Goal: Task Accomplishment & Management: Manage account settings

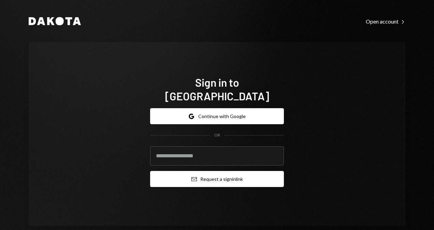
click at [214, 171] on button "Email Request a sign in link" at bounding box center [217, 179] width 134 height 16
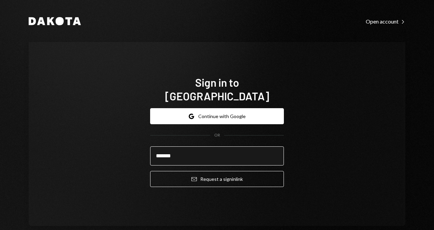
type input "**********"
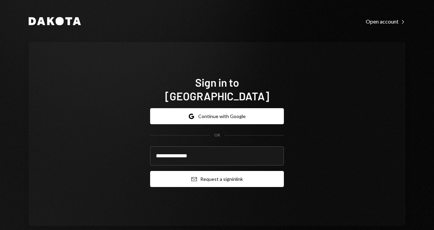
click at [209, 175] on button "Email Request a sign in link" at bounding box center [217, 179] width 134 height 16
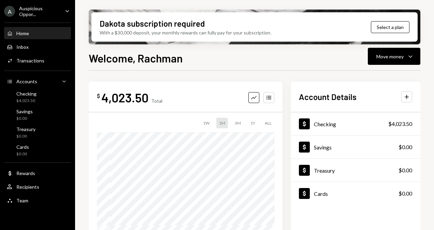
click at [29, 16] on div "A Auspicious Oppor..." at bounding box center [31, 11] width 55 height 12
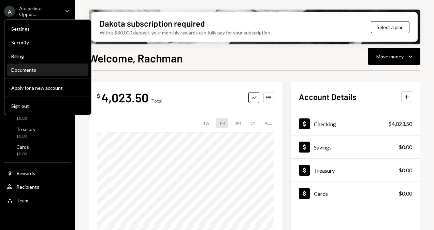
click at [27, 70] on div "Documents" at bounding box center [47, 70] width 73 height 6
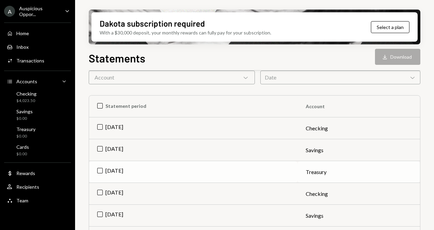
scroll to position [51, 0]
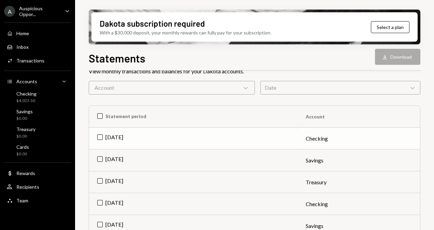
click at [100, 137] on td "Jul 2025" at bounding box center [193, 138] width 208 height 22
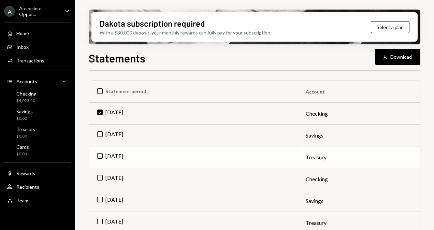
scroll to position [86, 0]
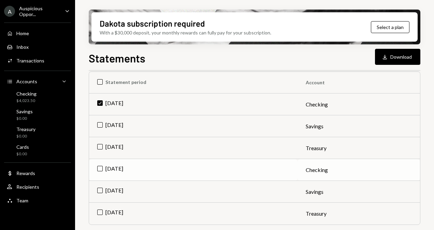
click at [100, 168] on td "Jun 2025" at bounding box center [193, 170] width 208 height 22
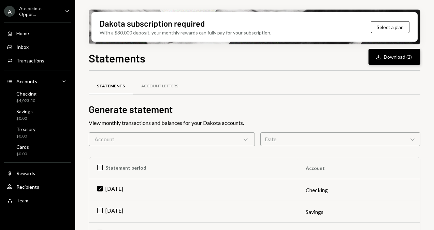
click at [396, 58] on button "Download Download (2)" at bounding box center [394, 57] width 52 height 16
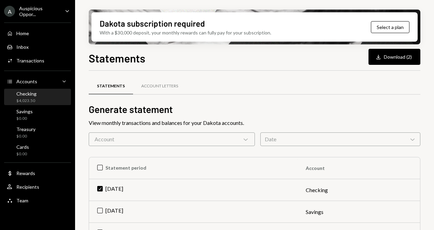
click at [27, 91] on div "Checking" at bounding box center [26, 94] width 20 height 6
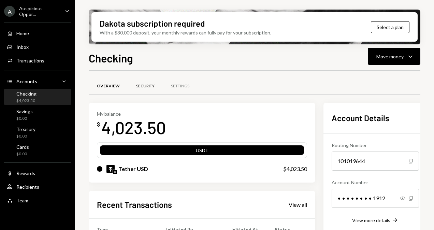
click at [143, 82] on div "Security" at bounding box center [145, 86] width 35 height 16
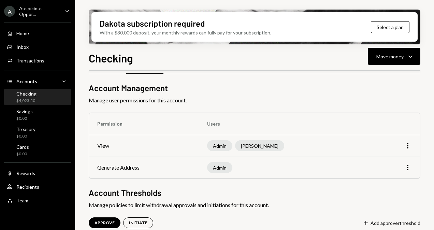
scroll to position [34, 0]
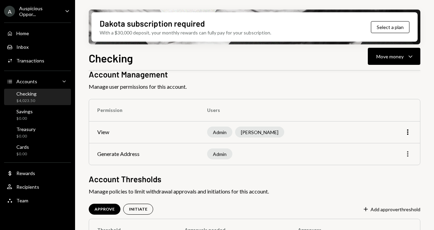
click at [408, 154] on icon "More" at bounding box center [407, 154] width 8 height 8
click at [389, 167] on div "Edit" at bounding box center [392, 168] width 34 height 12
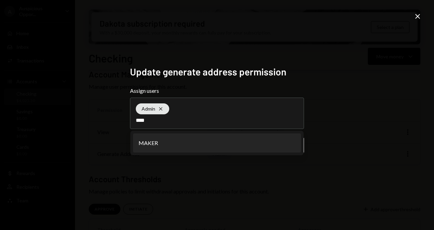
type input "****"
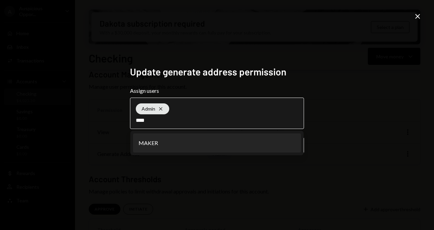
click at [237, 143] on li "MAKER" at bounding box center [217, 142] width 168 height 19
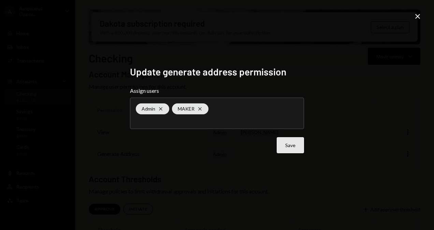
click at [289, 146] on button "Save" at bounding box center [289, 145] width 27 height 16
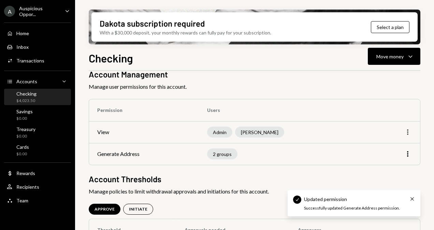
click at [409, 133] on icon "More" at bounding box center [407, 132] width 8 height 8
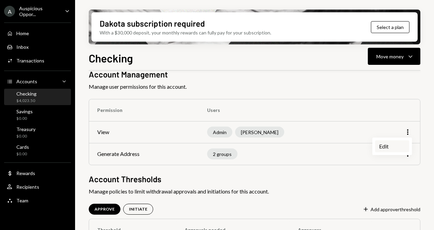
click at [386, 148] on div "Edit" at bounding box center [392, 146] width 34 height 12
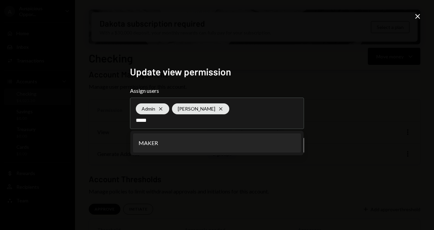
type input "*****"
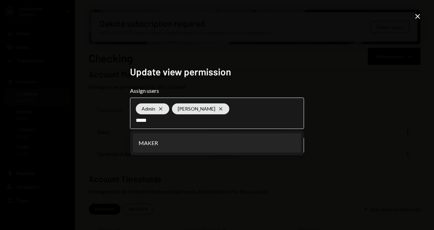
click at [210, 143] on li "MAKER" at bounding box center [217, 142] width 168 height 19
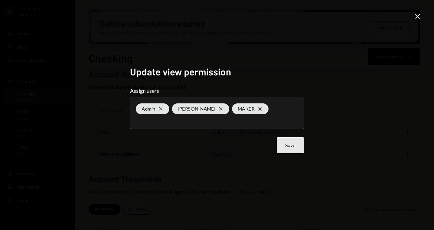
click at [292, 142] on button "Save" at bounding box center [289, 145] width 27 height 16
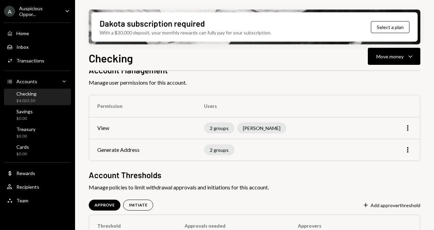
scroll to position [72, 0]
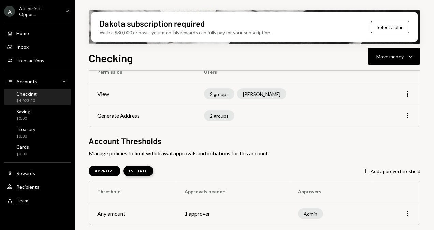
click at [139, 169] on div "INITIATE" at bounding box center [138, 171] width 18 height 6
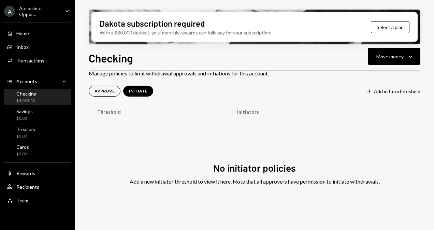
scroll to position [160, 0]
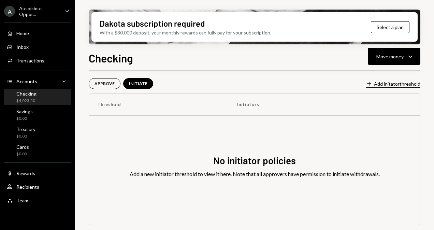
click at [369, 81] on icon "button" at bounding box center [369, 83] width 4 height 4
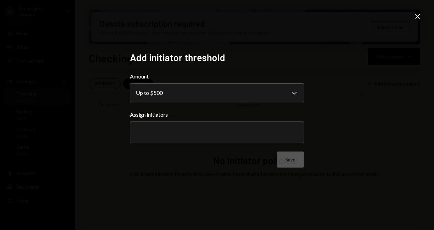
click at [179, 133] on input "text" at bounding box center [217, 132] width 162 height 6
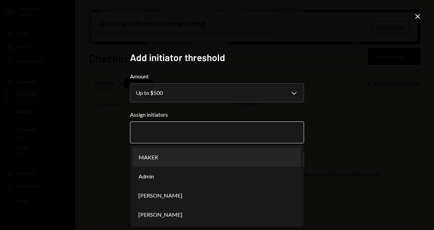
click at [168, 157] on li "MAKER" at bounding box center [217, 157] width 168 height 19
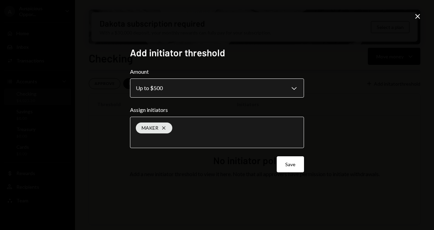
click at [296, 88] on body "**********" at bounding box center [217, 115] width 434 height 230
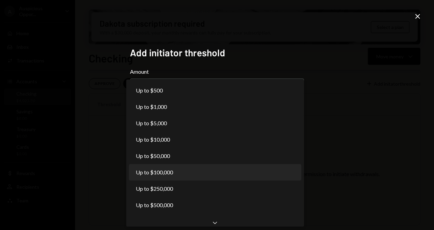
select select "******"
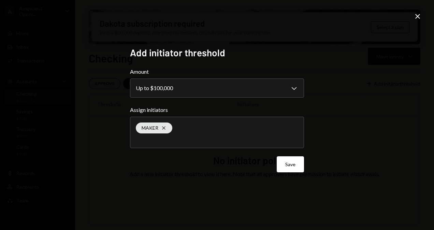
click at [297, 166] on button "Save" at bounding box center [289, 164] width 27 height 16
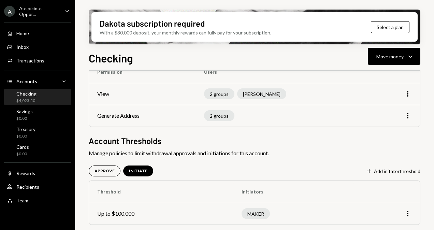
scroll to position [72, 0]
click at [103, 169] on div "APPROVE" at bounding box center [104, 171] width 20 height 6
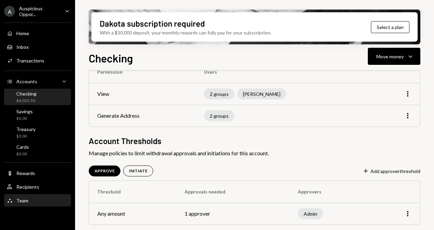
click at [21, 197] on div "Team" at bounding box center [22, 200] width 12 height 6
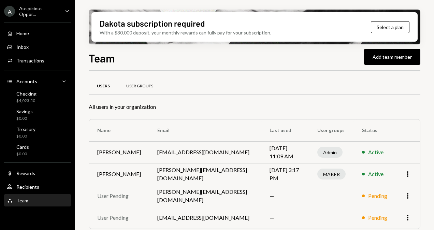
click at [136, 82] on div "User Groups" at bounding box center [139, 86] width 43 height 16
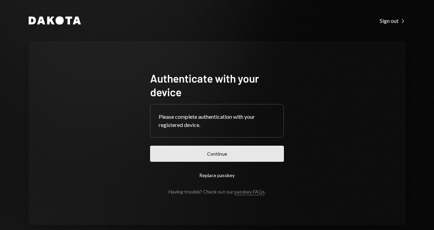
click at [222, 153] on button "Continue" at bounding box center [217, 154] width 134 height 16
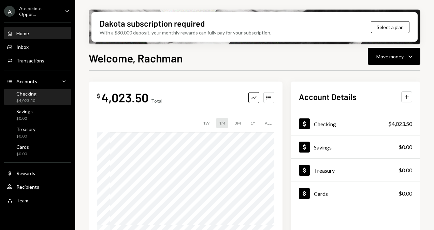
click at [31, 100] on div "$4,023.50" at bounding box center [26, 101] width 20 height 6
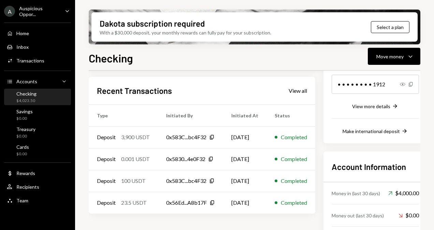
scroll to position [106, 0]
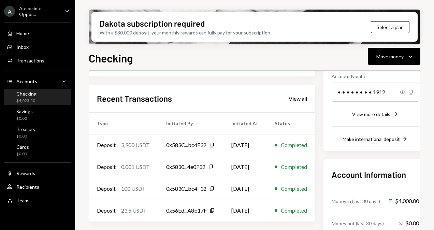
click at [301, 98] on div "View all" at bounding box center [297, 98] width 18 height 7
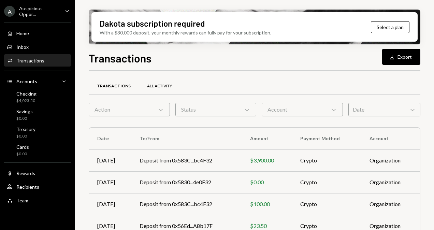
click at [149, 83] on div "All Activity" at bounding box center [159, 86] width 25 height 6
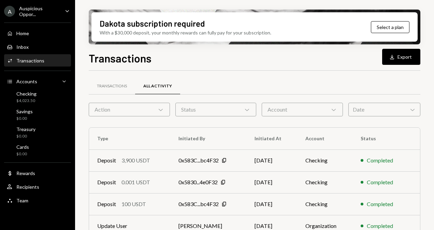
click at [154, 112] on div "Action Chevron Down" at bounding box center [129, 110] width 81 height 14
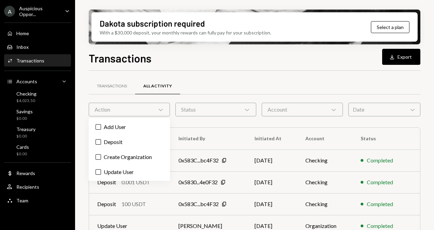
click at [154, 112] on div "Action Chevron Down" at bounding box center [129, 110] width 81 height 14
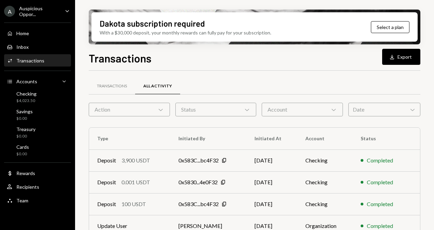
click at [193, 110] on div "Status Chevron Down" at bounding box center [215, 110] width 81 height 14
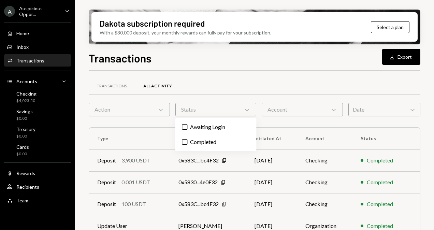
click at [193, 110] on div "Status Chevron Down" at bounding box center [215, 110] width 81 height 14
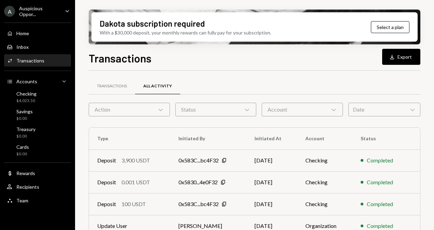
click at [284, 111] on div "Account Chevron Down" at bounding box center [301, 110] width 81 height 14
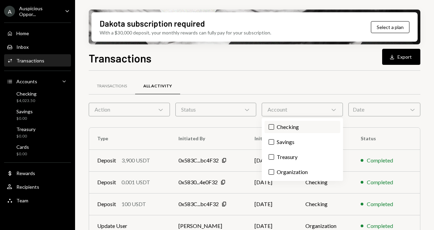
click at [286, 128] on label "Checking" at bounding box center [302, 127] width 76 height 12
click at [274, 128] on button "Checking" at bounding box center [270, 126] width 5 height 5
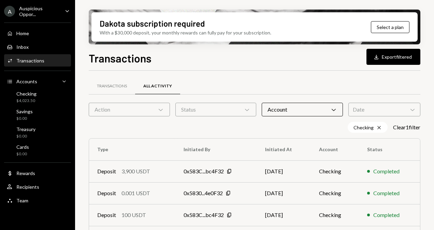
click at [382, 113] on div "Date Chevron Down" at bounding box center [384, 110] width 72 height 14
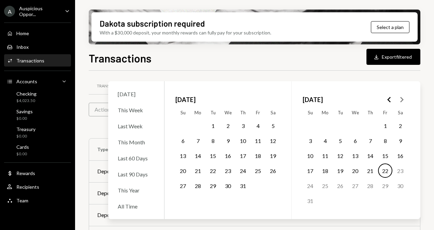
click at [390, 101] on icon "Go to the Previous Month" at bounding box center [389, 99] width 8 height 8
click at [242, 124] on button "1" at bounding box center [243, 125] width 14 height 14
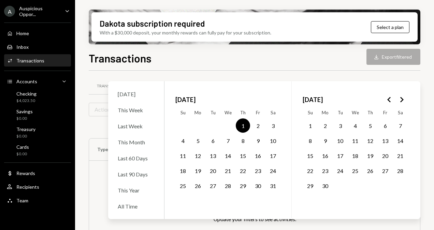
click at [402, 98] on icon "Go to the Next Month" at bounding box center [401, 99] width 8 height 8
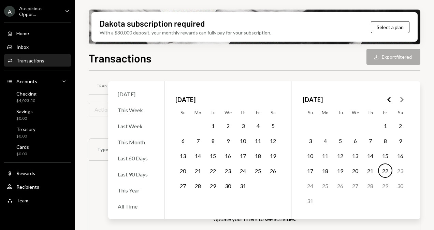
click at [382, 173] on button "22" at bounding box center [385, 170] width 14 height 14
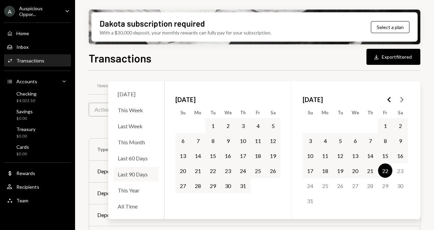
click at [142, 177] on div "Last 90 Days" at bounding box center [135, 174] width 45 height 15
click at [313, 71] on div "Transactions All Activity Action Chevron Down Status Chevron Down Account Chevr…" at bounding box center [254, 166] width 331 height 191
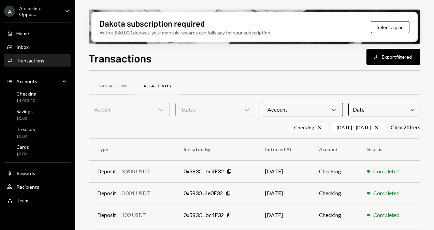
scroll to position [23, 0]
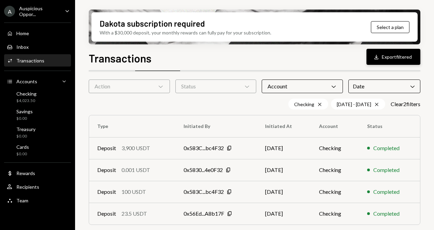
click at [402, 56] on button "Download Export filtered" at bounding box center [393, 57] width 54 height 16
click at [18, 32] on div "Home" at bounding box center [22, 33] width 13 height 6
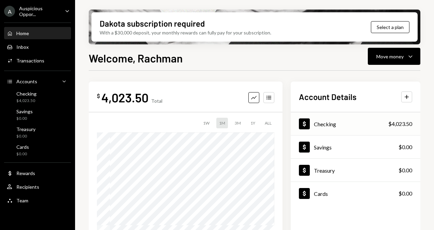
click at [333, 118] on div "Dollar Checking" at bounding box center [317, 123] width 37 height 11
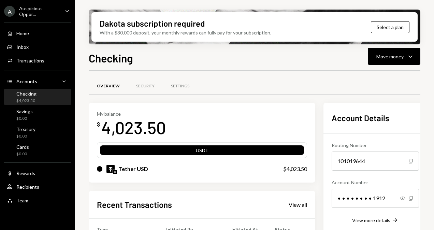
click at [126, 132] on div "4,023.50" at bounding box center [133, 127] width 64 height 21
click at [146, 88] on div "Security" at bounding box center [145, 86] width 18 height 6
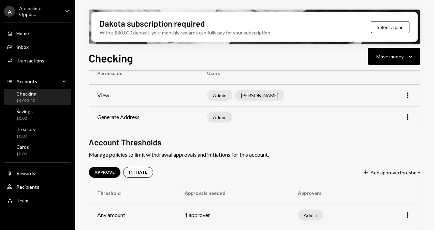
scroll to position [72, 0]
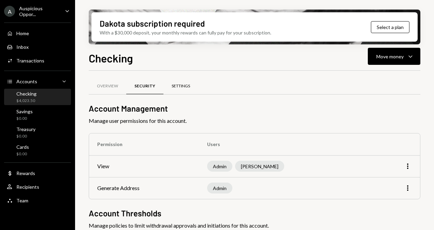
click at [175, 89] on div "Settings" at bounding box center [180, 86] width 35 height 16
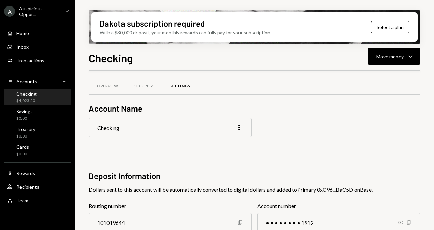
scroll to position [134, 0]
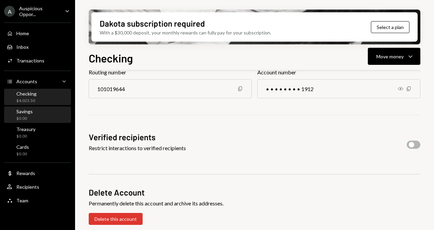
click at [19, 117] on div "$0.00" at bounding box center [24, 119] width 16 height 6
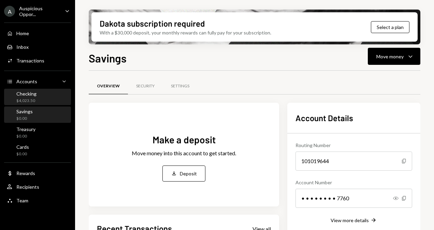
click at [26, 92] on div "Checking" at bounding box center [26, 94] width 20 height 6
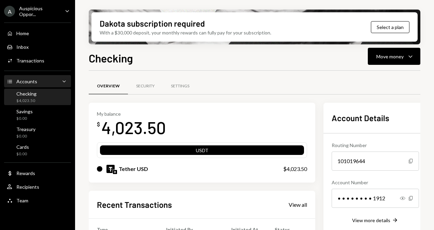
click at [27, 80] on div "Accounts" at bounding box center [26, 81] width 21 height 6
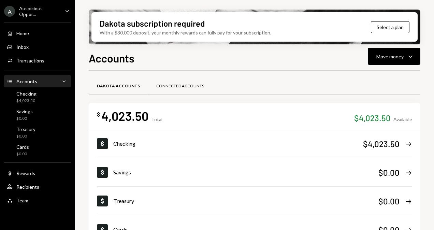
click at [191, 84] on div "Connected Accounts" at bounding box center [180, 86] width 48 height 6
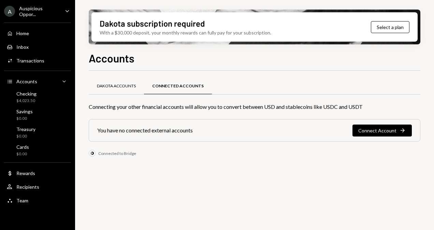
click at [119, 85] on div "Dakota Accounts" at bounding box center [116, 86] width 39 height 6
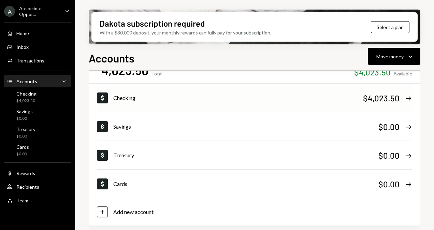
scroll to position [46, 0]
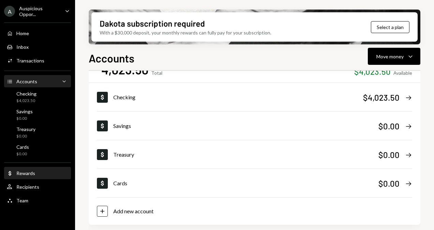
click at [34, 176] on div "Dollar Rewards" at bounding box center [37, 173] width 61 height 12
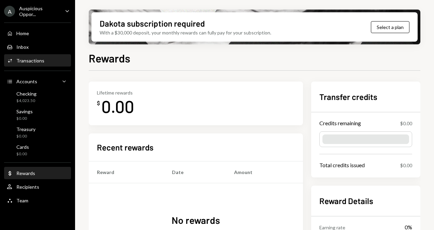
click at [32, 60] on div "Transactions" at bounding box center [30, 61] width 28 height 6
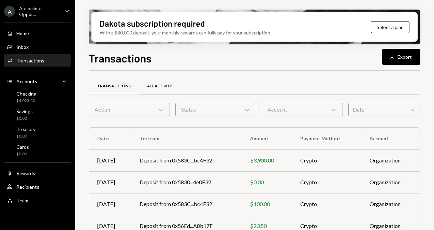
click at [166, 87] on div "All Activity" at bounding box center [159, 86] width 25 height 6
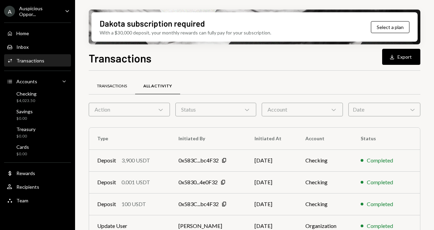
click at [120, 89] on div "Transactions" at bounding box center [112, 86] width 46 height 16
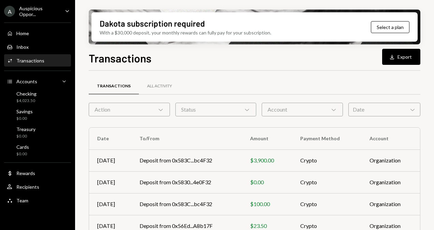
click at [153, 111] on div "Action Chevron Down" at bounding box center [129, 110] width 81 height 14
click at [155, 87] on div "All Activity" at bounding box center [159, 86] width 25 height 6
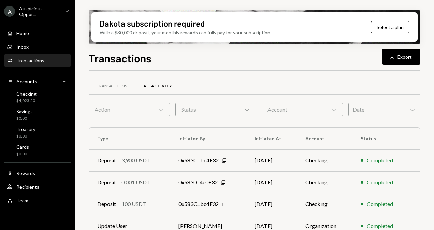
click at [161, 109] on icon at bounding box center [160, 110] width 4 height 2
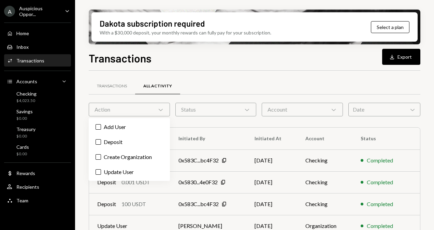
click at [161, 109] on icon at bounding box center [160, 110] width 4 height 2
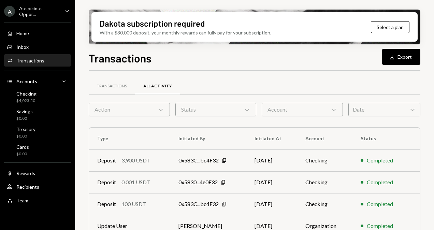
click at [161, 109] on icon at bounding box center [160, 110] width 4 height 2
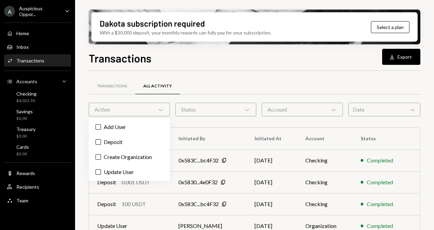
click at [246, 72] on div "Transactions All Activity Action Chevron Down Status Chevron Down Account Chevr…" at bounding box center [254, 215] width 331 height 289
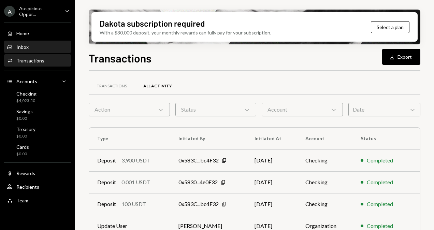
click at [36, 48] on div "Inbox Inbox" at bounding box center [37, 47] width 61 height 6
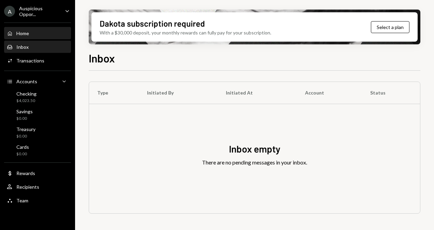
click at [33, 37] on div "Home Home" at bounding box center [37, 34] width 61 height 12
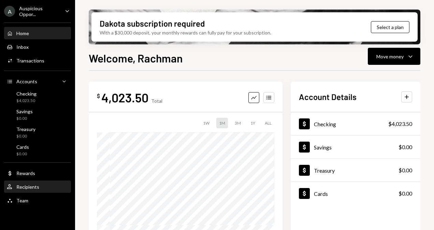
click at [37, 189] on div "User Recipients" at bounding box center [37, 187] width 61 height 12
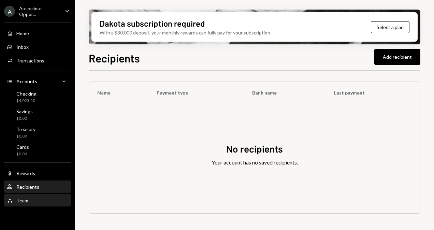
click at [21, 199] on div "Team" at bounding box center [22, 200] width 12 height 6
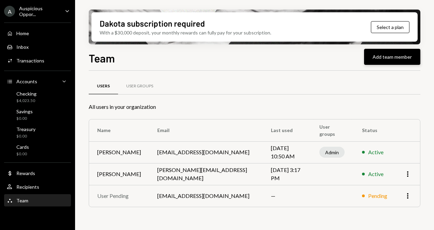
click at [376, 58] on button "Add team member" at bounding box center [392, 57] width 56 height 16
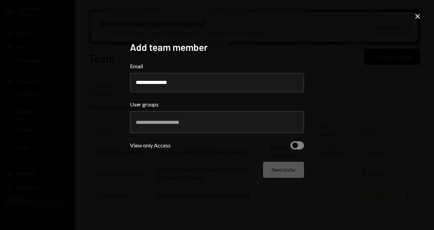
type input "**********"
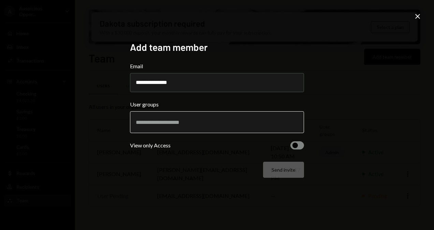
click at [226, 121] on input "text" at bounding box center [217, 122] width 162 height 6
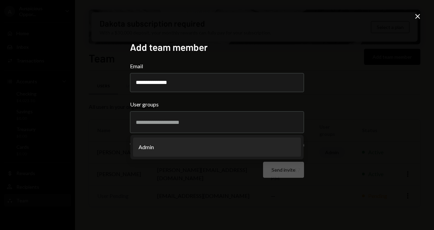
click at [200, 172] on div "Send invite" at bounding box center [217, 170] width 174 height 16
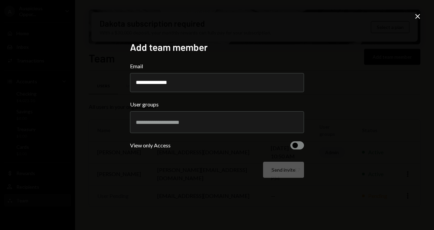
click at [237, 174] on div "Send invite" at bounding box center [217, 170] width 174 height 16
click at [417, 15] on icon "Close" at bounding box center [417, 16] width 8 height 8
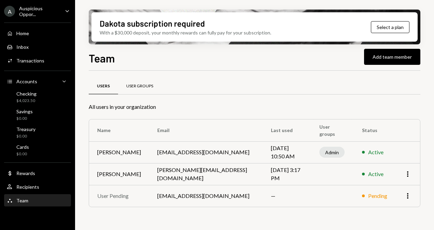
click at [146, 81] on div "User Groups" at bounding box center [139, 86] width 43 height 16
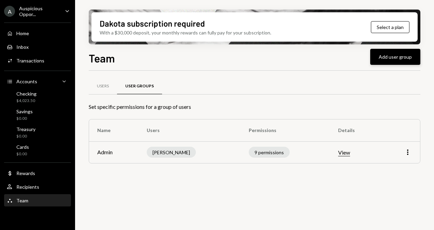
click at [388, 57] on button "Add user group" at bounding box center [395, 57] width 50 height 16
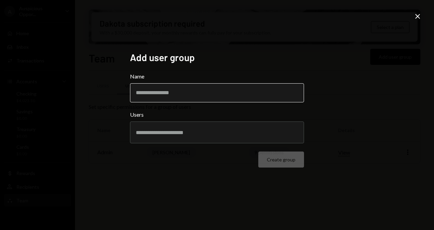
click at [216, 97] on input "Name" at bounding box center [217, 92] width 174 height 19
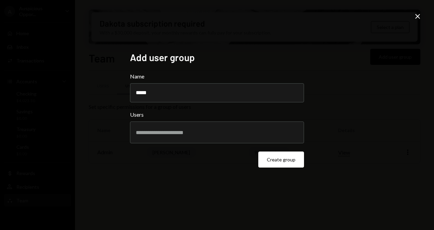
type input "*****"
click at [196, 134] on input "text" at bounding box center [217, 132] width 162 height 6
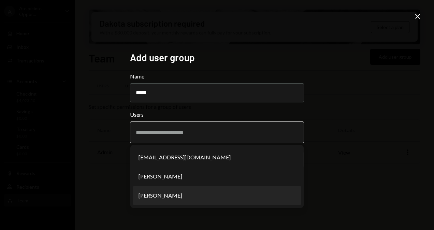
click at [191, 194] on li "[PERSON_NAME]" at bounding box center [217, 195] width 168 height 19
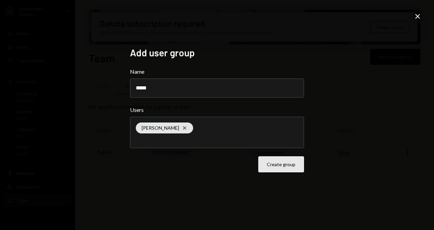
click at [269, 167] on button "Create group" at bounding box center [281, 164] width 46 height 16
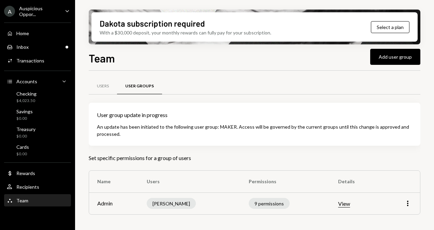
click at [413, 198] on td "More" at bounding box center [400, 203] width 38 height 22
click at [103, 84] on div "Users" at bounding box center [103, 86] width 12 height 6
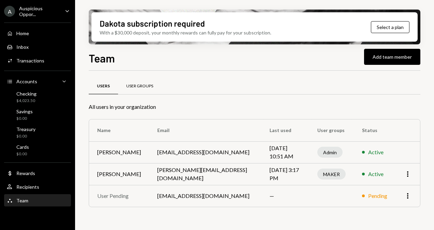
click at [144, 86] on div "User Groups" at bounding box center [139, 86] width 27 height 6
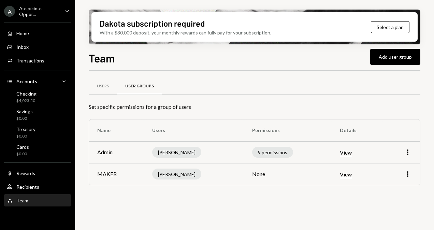
click at [350, 174] on button "View" at bounding box center [345, 174] width 12 height 7
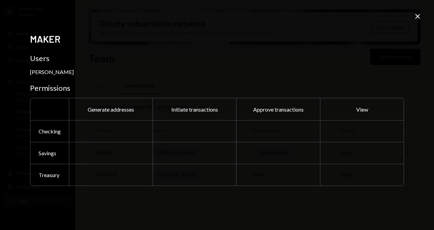
click at [419, 17] on icon at bounding box center [417, 16] width 5 height 5
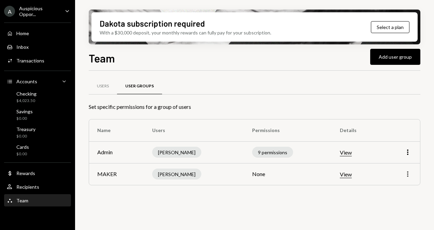
click at [407, 174] on icon "More" at bounding box center [407, 174] width 8 height 8
click at [396, 188] on div "Edit" at bounding box center [392, 188] width 34 height 12
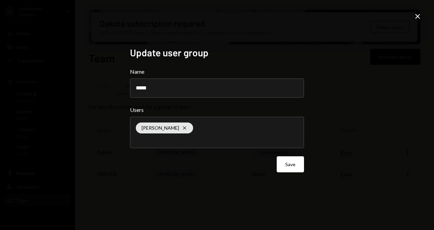
click at [379, 164] on div "Update user group Name ***** Users Fredy Simbolon Cross Save Close" at bounding box center [217, 115] width 434 height 230
click at [418, 17] on icon at bounding box center [417, 16] width 5 height 5
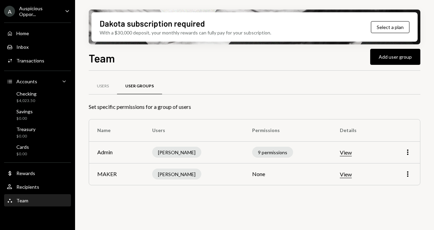
click at [258, 174] on td "None" at bounding box center [288, 174] width 88 height 22
click at [108, 171] on td "MAKER" at bounding box center [116, 174] width 55 height 22
click at [257, 172] on td "None" at bounding box center [288, 174] width 88 height 22
click at [349, 173] on button "View" at bounding box center [345, 174] width 12 height 7
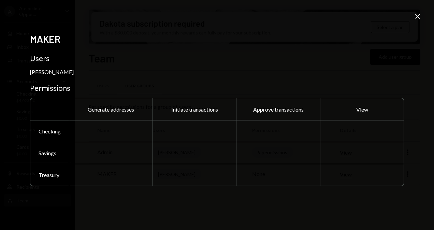
click at [211, 133] on div at bounding box center [194, 131] width 84 height 22
click at [181, 143] on div at bounding box center [194, 153] width 84 height 22
click at [419, 16] on icon "Close" at bounding box center [417, 16] width 8 height 8
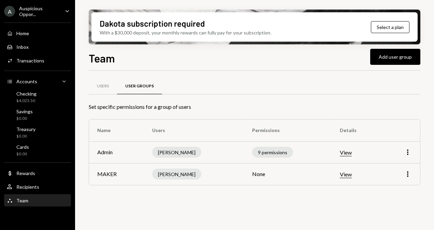
click at [343, 174] on button "View" at bounding box center [345, 174] width 12 height 7
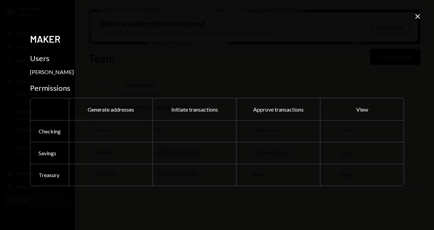
click at [369, 98] on div "Generate addresses Initiate transactions Approve transactions View Checking Sav…" at bounding box center [217, 142] width 374 height 88
click at [419, 18] on icon at bounding box center [417, 16] width 5 height 5
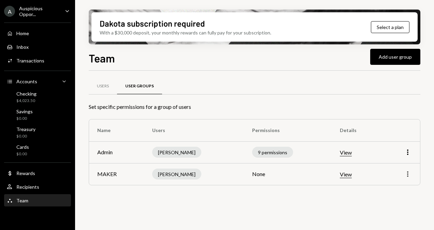
click at [407, 172] on icon "More" at bounding box center [407, 174] width 8 height 8
click at [297, 212] on div "Users User Groups Set specific permissions for a group of users Name Users Perm…" at bounding box center [254, 154] width 331 height 167
click at [260, 175] on td "None" at bounding box center [288, 174] width 88 height 22
click at [165, 175] on div "[PERSON_NAME]" at bounding box center [176, 173] width 49 height 11
click at [106, 171] on td "MAKER" at bounding box center [116, 174] width 55 height 22
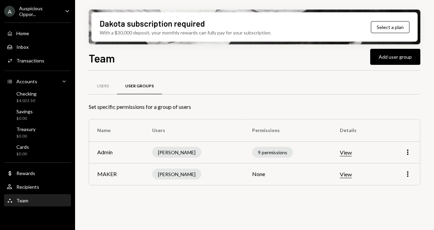
click at [347, 175] on button "View" at bounding box center [345, 174] width 12 height 7
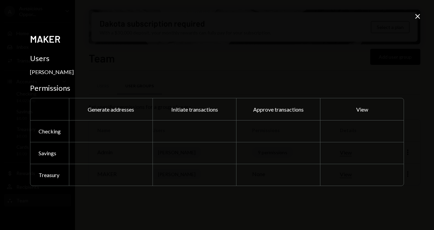
click at [191, 132] on div at bounding box center [194, 131] width 84 height 22
click at [172, 137] on div at bounding box center [194, 131] width 84 height 22
drag, startPoint x: 172, startPoint y: 137, endPoint x: 164, endPoint y: 132, distance: 9.3
click at [164, 132] on div at bounding box center [194, 131] width 84 height 22
click at [111, 134] on div at bounding box center [111, 131] width 84 height 22
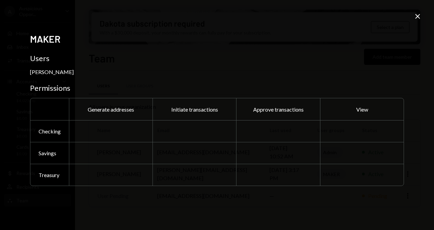
click at [58, 138] on div "Checking" at bounding box center [49, 131] width 39 height 22
click at [50, 167] on div "Treasury" at bounding box center [49, 175] width 39 height 22
click at [417, 18] on icon "Close" at bounding box center [417, 16] width 8 height 8
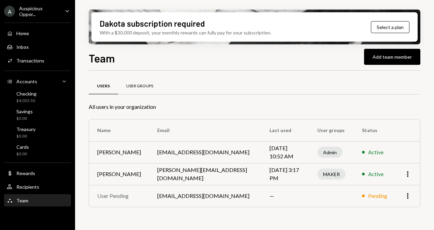
click at [140, 86] on div "User Groups" at bounding box center [139, 86] width 27 height 6
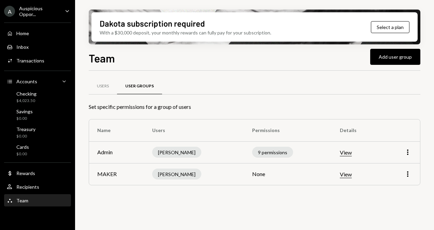
click at [261, 174] on td "None" at bounding box center [288, 174] width 88 height 22
click at [406, 173] on icon "More" at bounding box center [407, 174] width 8 height 8
click at [390, 185] on div "Edit" at bounding box center [392, 188] width 34 height 12
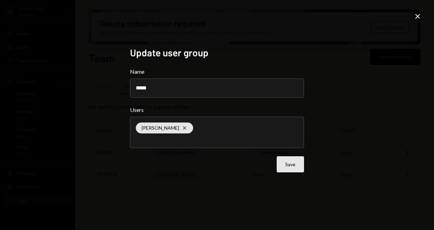
click at [287, 160] on button "Save" at bounding box center [289, 164] width 27 height 16
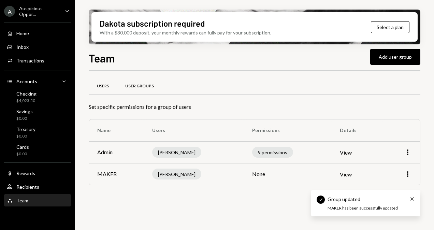
click at [101, 87] on div "Users" at bounding box center [103, 86] width 12 height 6
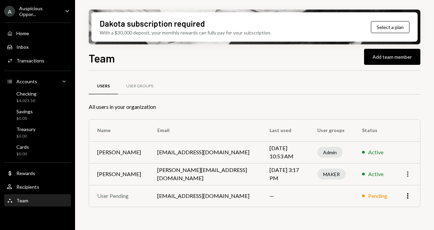
click at [408, 173] on icon "button" at bounding box center [407, 173] width 1 height 5
click at [233, 216] on div "Users User Groups All users in your organization Name Email Last used User grou…" at bounding box center [254, 150] width 331 height 139
click at [385, 58] on button "Add team member" at bounding box center [392, 57] width 56 height 16
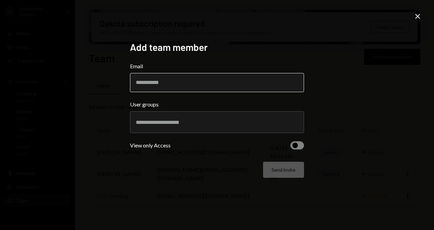
click at [208, 85] on input "Email" at bounding box center [217, 82] width 174 height 19
type input "**********"
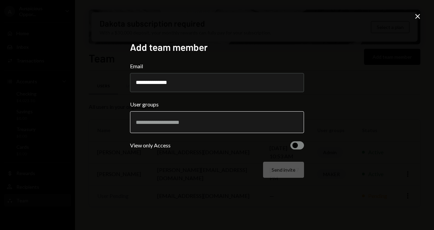
click at [188, 123] on input "text" at bounding box center [217, 122] width 162 height 6
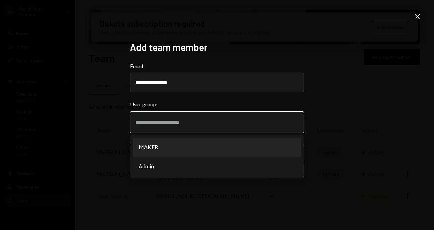
click at [181, 146] on li "MAKER" at bounding box center [217, 146] width 168 height 19
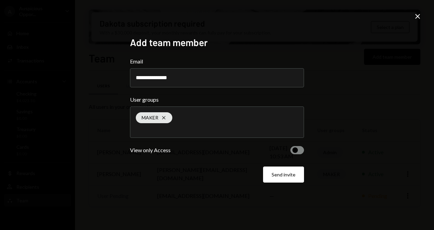
click at [294, 149] on span "button" at bounding box center [294, 149] width 5 height 5
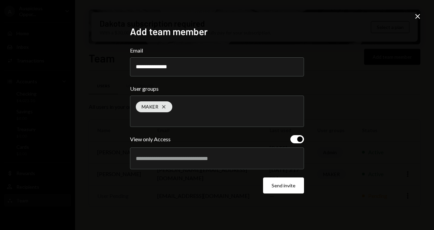
click at [273, 162] on div at bounding box center [217, 158] width 162 height 17
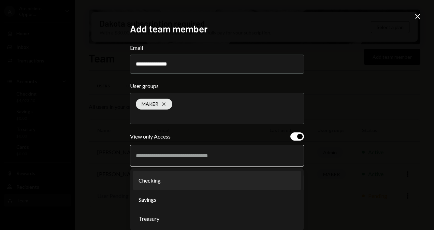
scroll to position [4, 0]
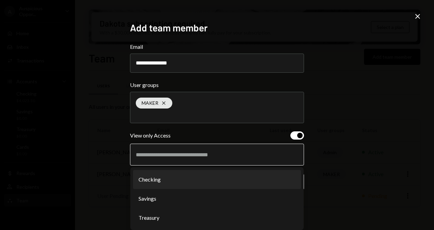
click at [197, 185] on li "Checking" at bounding box center [217, 179] width 168 height 19
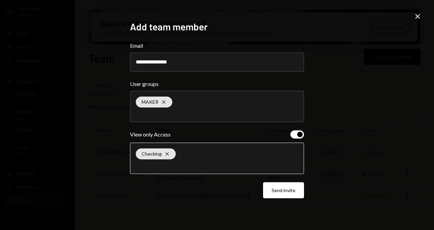
click at [227, 167] on input "text" at bounding box center [217, 165] width 162 height 6
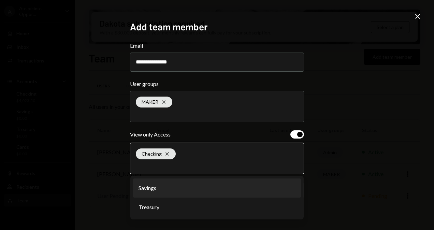
click at [201, 188] on li "Savings" at bounding box center [217, 187] width 168 height 19
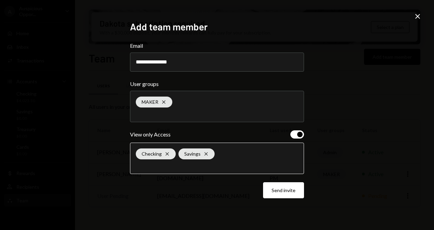
click at [228, 167] on input "text" at bounding box center [217, 165] width 162 height 6
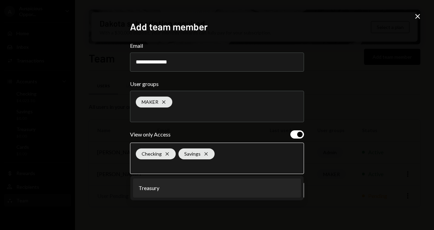
click at [192, 191] on li "Treasury" at bounding box center [217, 187] width 168 height 19
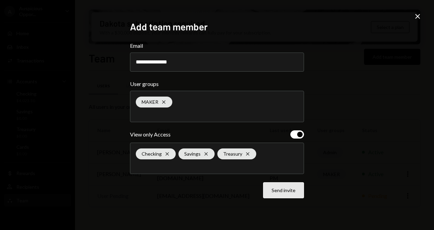
click at [275, 193] on button "Send invite" at bounding box center [283, 190] width 41 height 16
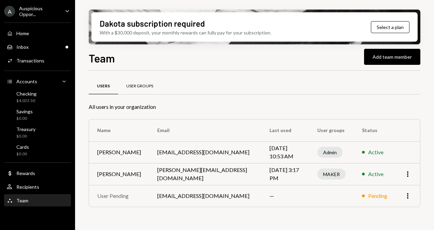
click at [136, 88] on div "User Groups" at bounding box center [139, 86] width 27 height 6
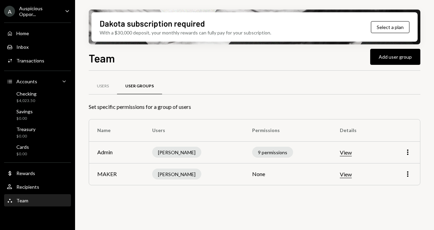
click at [345, 153] on button "View" at bounding box center [345, 152] width 12 height 7
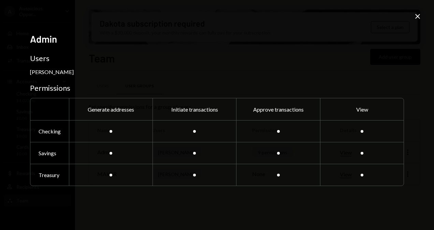
click at [194, 135] on div at bounding box center [194, 131] width 84 height 22
click at [196, 155] on div at bounding box center [194, 153] width 84 height 22
click at [194, 175] on div at bounding box center [194, 174] width 3 height 3
click at [194, 135] on div at bounding box center [194, 131] width 84 height 22
click at [192, 153] on div at bounding box center [194, 153] width 84 height 22
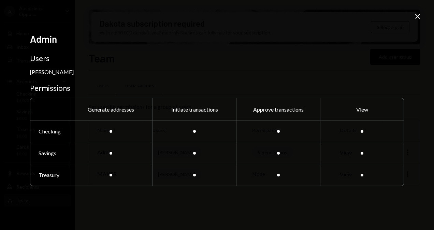
click at [194, 175] on div at bounding box center [194, 174] width 3 height 3
click at [415, 18] on icon "Close" at bounding box center [417, 16] width 8 height 8
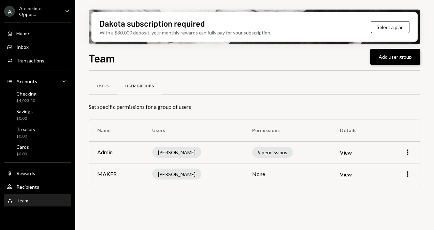
click at [392, 54] on button "Add user group" at bounding box center [395, 57] width 50 height 16
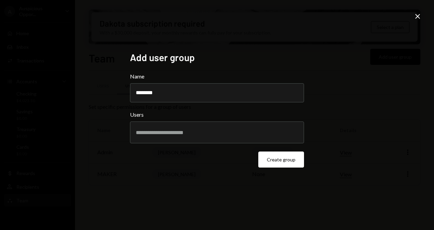
type input "********"
click at [227, 131] on input "text" at bounding box center [217, 132] width 162 height 6
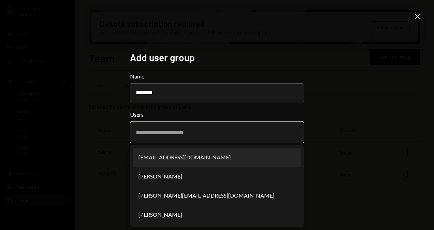
click at [201, 158] on li "[EMAIL_ADDRESS][DOMAIN_NAME]" at bounding box center [217, 157] width 168 height 19
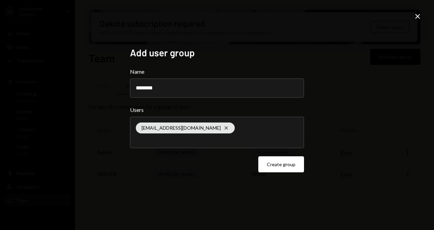
click at [194, 180] on div "Add user group Name ******** Users suryo@floq.id Cross Create group" at bounding box center [217, 115] width 174 height 136
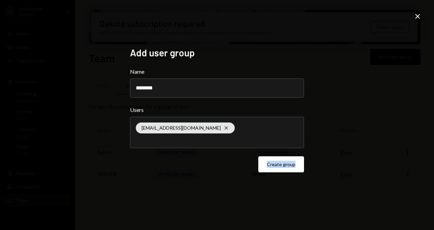
drag, startPoint x: 194, startPoint y: 180, endPoint x: 248, endPoint y: 200, distance: 57.9
click at [246, 196] on div "Add user group Name ******** Users suryo@floq.id Cross Create group Close" at bounding box center [217, 115] width 434 height 230
click at [418, 16] on icon "Close" at bounding box center [417, 16] width 8 height 8
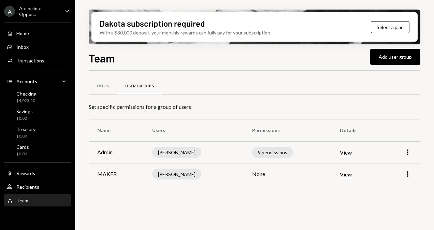
click at [346, 175] on button "View" at bounding box center [345, 174] width 12 height 7
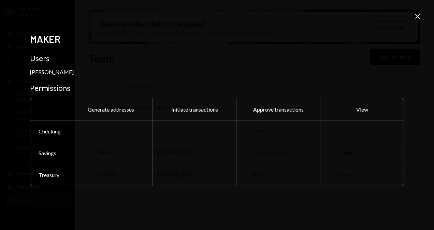
drag, startPoint x: 243, startPoint y: 56, endPoint x: 214, endPoint y: 74, distance: 33.6
click at [214, 74] on div "[PERSON_NAME]" at bounding box center [217, 72] width 374 height 6
click at [101, 102] on div "Generate addresses" at bounding box center [111, 109] width 84 height 22
click at [47, 141] on div "Checking" at bounding box center [49, 131] width 39 height 22
click at [129, 140] on div at bounding box center [111, 131] width 84 height 22
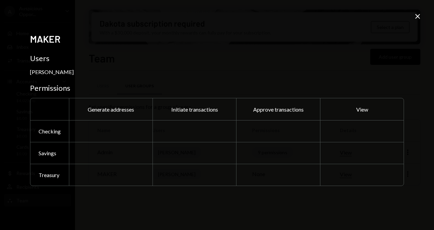
click at [206, 135] on div at bounding box center [194, 131] width 84 height 22
click at [206, 163] on div at bounding box center [194, 153] width 84 height 22
click at [48, 108] on div at bounding box center [49, 109] width 39 height 22
click at [45, 74] on div "[PERSON_NAME]" at bounding box center [52, 72] width 44 height 6
click at [242, 172] on div at bounding box center [278, 175] width 84 height 22
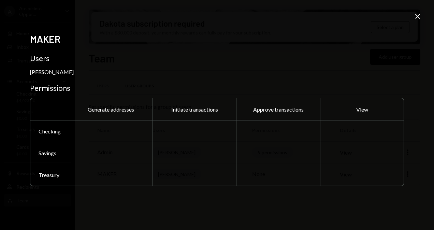
click at [347, 159] on div at bounding box center [362, 153] width 84 height 22
drag, startPoint x: 370, startPoint y: 163, endPoint x: 369, endPoint y: 169, distance: 5.8
click at [369, 169] on div "Generate addresses Initiate transactions Approve transactions View Checking Sav…" at bounding box center [217, 142] width 374 height 88
drag, startPoint x: 369, startPoint y: 169, endPoint x: 369, endPoint y: 203, distance: 34.1
click at [370, 203] on div "MAKER Users [PERSON_NAME] Permissions Generate addresses Initiate transactions …" at bounding box center [217, 115] width 390 height 180
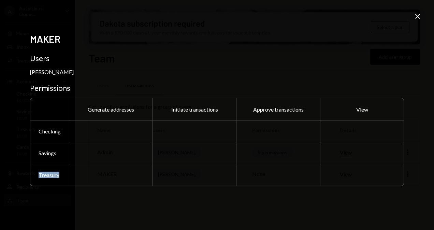
click at [359, 215] on div "MAKER Users [PERSON_NAME] Permissions Generate addresses Initiate transactions …" at bounding box center [217, 115] width 434 height 230
click at [418, 16] on icon at bounding box center [417, 16] width 5 height 5
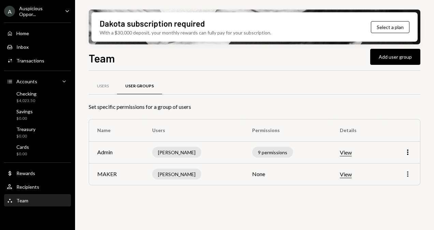
click at [407, 175] on icon "More" at bounding box center [407, 174] width 8 height 8
click at [406, 187] on div "Edit" at bounding box center [392, 188] width 34 height 12
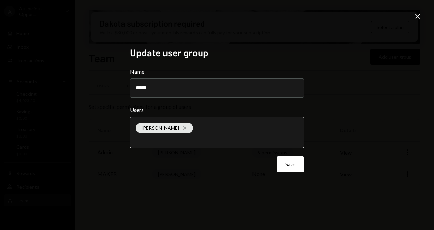
click at [225, 138] on input "text" at bounding box center [217, 139] width 162 height 6
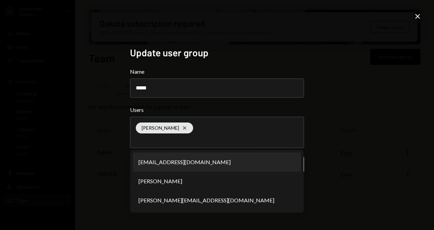
click at [400, 142] on div "Update user group Name ***** Users Fredy Simbolon Cross suryo@floq.id Rachman S…" at bounding box center [217, 115] width 434 height 230
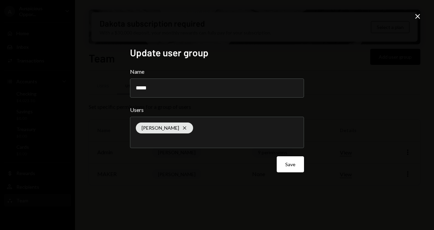
click at [416, 18] on icon "Close" at bounding box center [417, 16] width 8 height 8
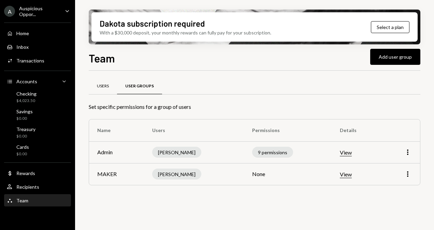
click at [105, 85] on div "Users" at bounding box center [103, 86] width 12 height 6
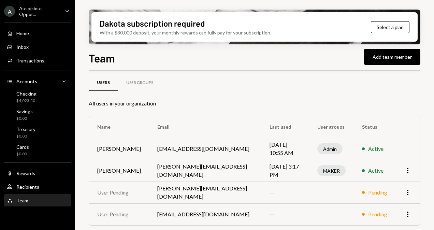
scroll to position [4, 0]
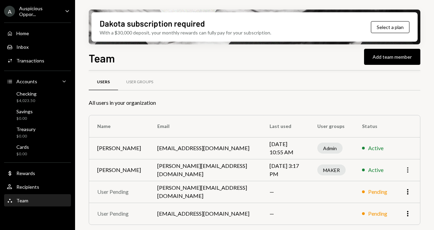
click at [408, 171] on icon "More" at bounding box center [407, 170] width 8 height 8
click at [395, 145] on td at bounding box center [407, 148] width 25 height 22
click at [25, 187] on div "Recipients" at bounding box center [27, 187] width 23 height 6
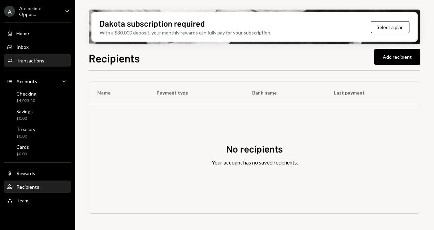
click at [30, 61] on div "Transactions" at bounding box center [30, 61] width 28 height 6
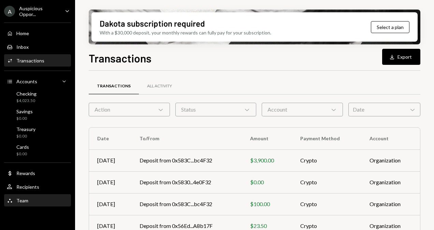
click at [22, 198] on div "Team" at bounding box center [22, 200] width 12 height 6
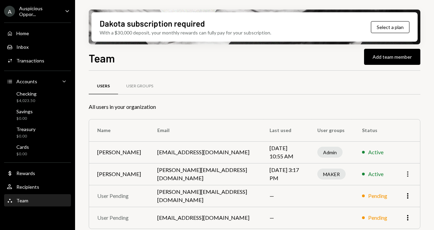
click at [409, 175] on icon "More" at bounding box center [407, 174] width 8 height 8
click at [142, 87] on div "User Groups" at bounding box center [139, 86] width 27 height 6
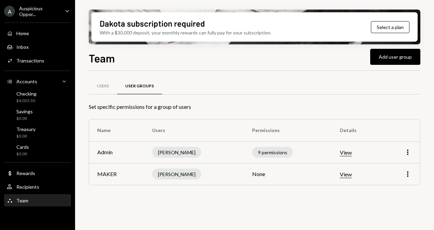
click at [347, 173] on button "View" at bounding box center [345, 174] width 12 height 7
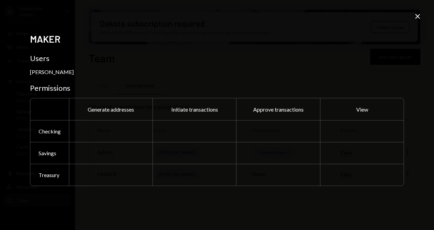
click at [121, 129] on div at bounding box center [111, 131] width 84 height 22
click at [183, 196] on div "MAKER Users [PERSON_NAME] Permissions Generate addresses Initiate transactions …" at bounding box center [217, 115] width 374 height 164
click at [416, 16] on icon at bounding box center [417, 16] width 5 height 5
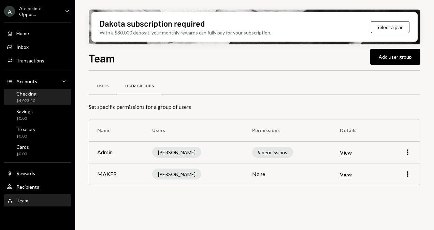
click at [29, 98] on div "$4,023.50" at bounding box center [26, 101] width 20 height 6
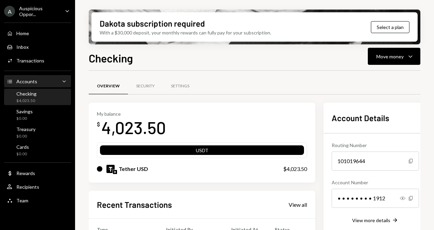
click at [10, 82] on icon "Main" at bounding box center [9, 81] width 4 height 3
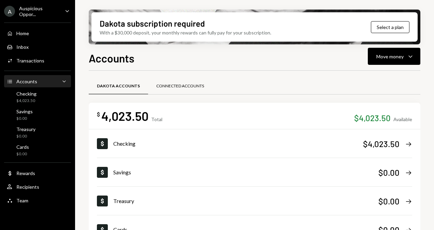
click at [183, 84] on div "Connected Accounts" at bounding box center [180, 86] width 48 height 6
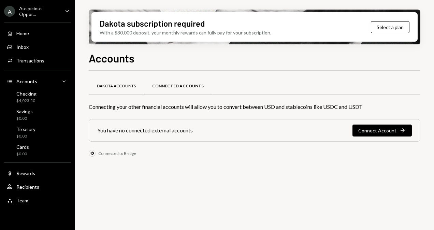
click at [108, 87] on div "Dakota Accounts" at bounding box center [116, 86] width 39 height 6
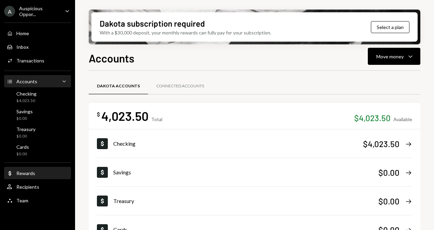
click at [32, 171] on div "Rewards" at bounding box center [25, 173] width 19 height 6
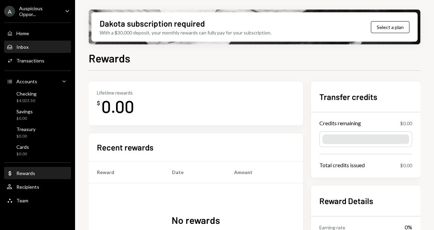
click at [19, 44] on div "Inbox" at bounding box center [22, 47] width 12 height 6
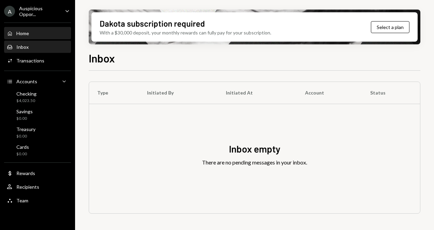
click at [28, 33] on div "Home" at bounding box center [22, 33] width 13 height 6
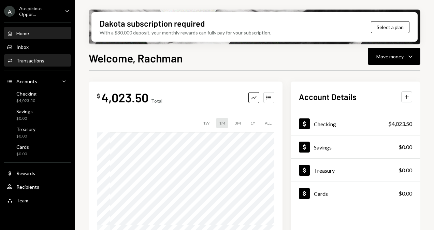
click at [29, 57] on div "Activities Transactions" at bounding box center [37, 61] width 61 height 12
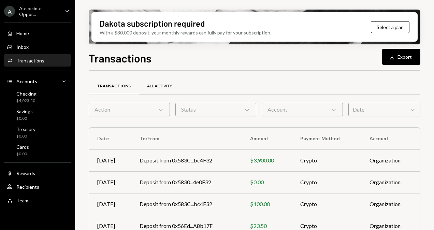
click at [150, 87] on div "All Activity" at bounding box center [159, 86] width 25 height 6
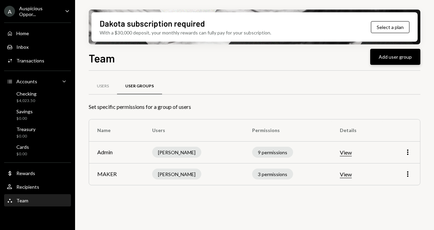
click at [384, 60] on button "Add user group" at bounding box center [395, 57] width 50 height 16
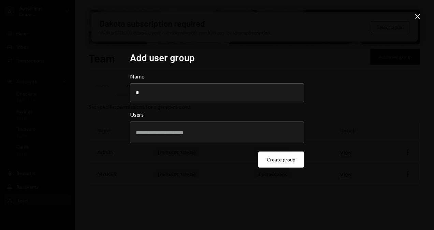
type input "********"
click at [164, 132] on input "text" at bounding box center [217, 132] width 162 height 6
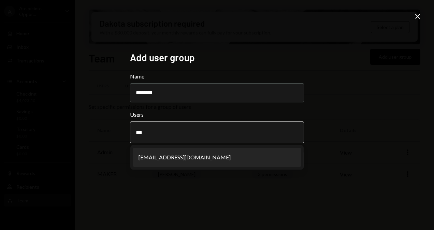
type input "***"
click at [168, 155] on li "[EMAIL_ADDRESS][DOMAIN_NAME]" at bounding box center [217, 157] width 168 height 19
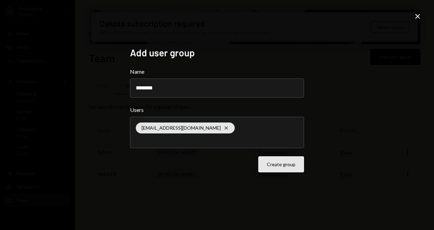
click at [288, 169] on button "Create group" at bounding box center [281, 164] width 46 height 16
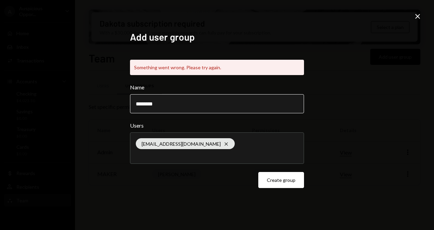
click at [192, 105] on input "********" at bounding box center [217, 103] width 174 height 19
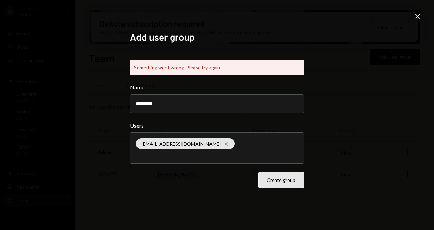
click at [274, 182] on button "Create group" at bounding box center [281, 180] width 46 height 16
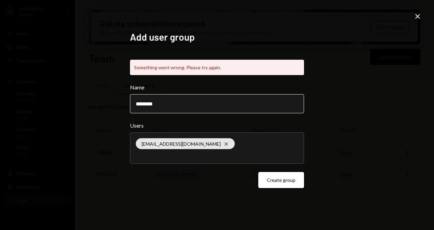
click at [180, 103] on input "********" at bounding box center [217, 103] width 174 height 19
type input "*"
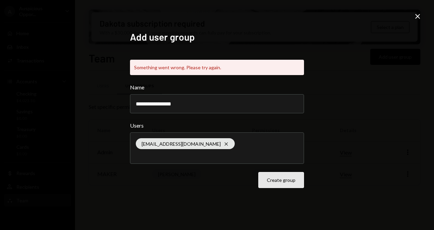
type input "**********"
click at [271, 185] on button "Create group" at bounding box center [281, 180] width 46 height 16
click at [279, 182] on button "Create group" at bounding box center [281, 180] width 46 height 16
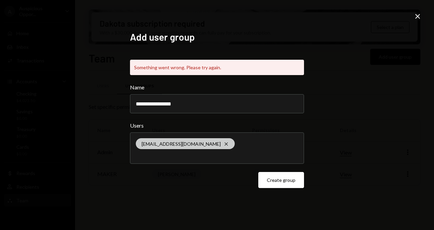
click at [223, 142] on icon "Cross" at bounding box center [225, 143] width 5 height 5
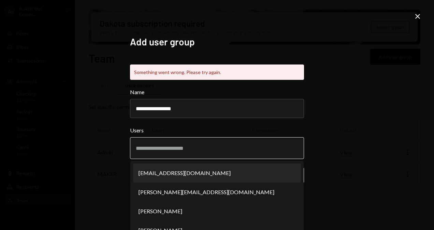
scroll to position [13, 0]
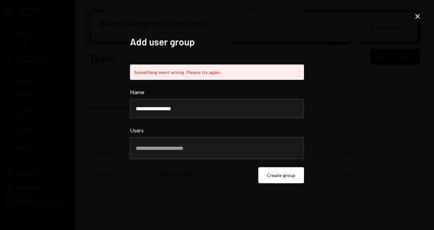
click at [385, 135] on div "**********" at bounding box center [217, 115] width 434 height 230
click at [420, 17] on icon "Close" at bounding box center [417, 16] width 8 height 8
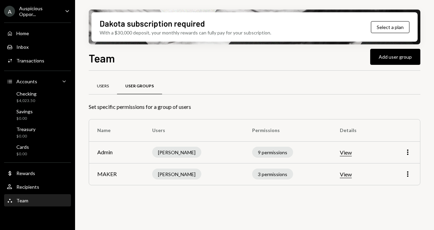
click at [105, 87] on div "Users" at bounding box center [103, 86] width 12 height 6
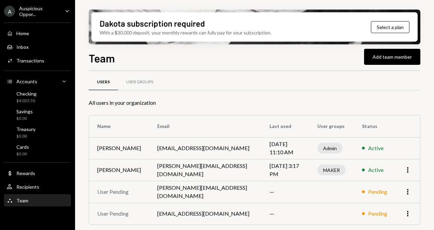
scroll to position [4, 0]
click at [141, 80] on div "User Groups" at bounding box center [139, 82] width 27 height 6
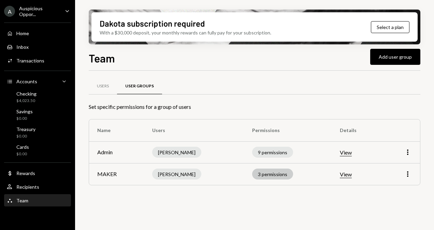
click at [264, 175] on div "3 permissions" at bounding box center [272, 173] width 41 height 11
click at [346, 173] on button "View" at bounding box center [345, 174] width 12 height 7
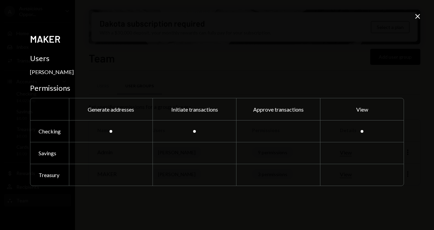
click at [419, 17] on icon "Close" at bounding box center [417, 16] width 8 height 8
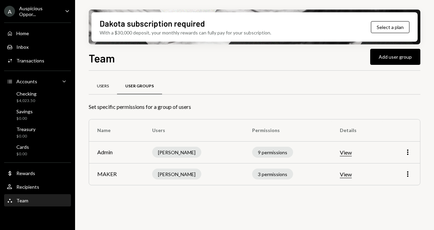
click at [97, 85] on div "Users" at bounding box center [103, 86] width 12 height 6
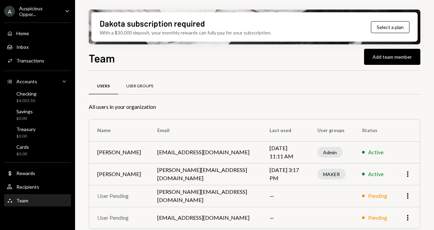
click at [135, 85] on div "User Groups" at bounding box center [139, 86] width 27 height 6
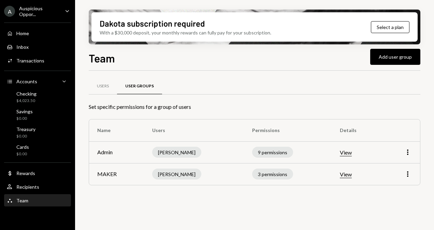
click at [350, 151] on button "View" at bounding box center [345, 152] width 12 height 7
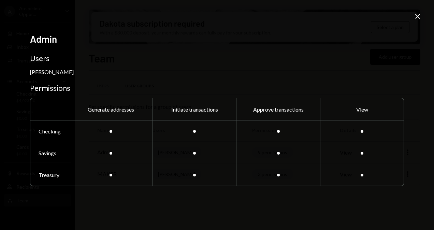
click at [417, 19] on icon "Close" at bounding box center [417, 16] width 8 height 8
